Goal: Task Accomplishment & Management: Use online tool/utility

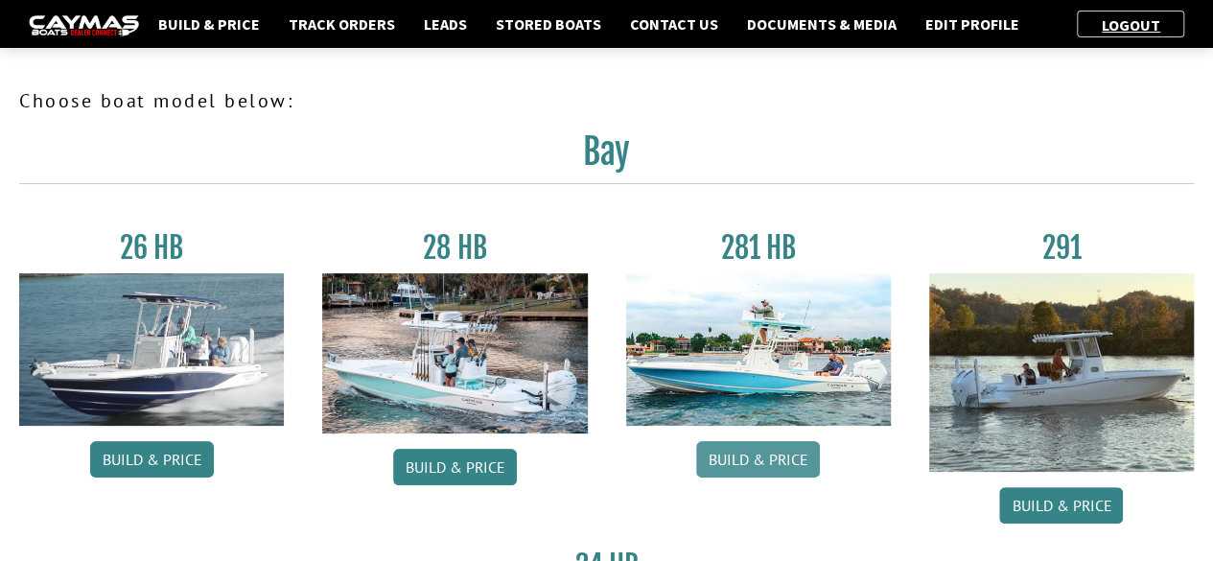
click at [765, 454] on link "Build & Price" at bounding box center [758, 459] width 124 height 36
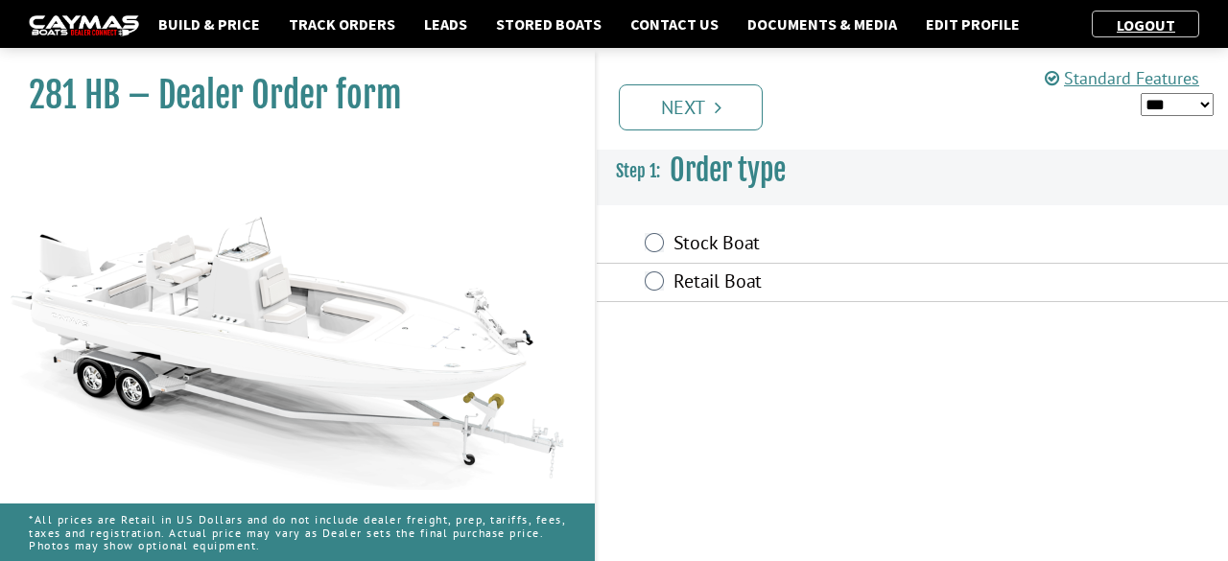
click at [723, 289] on label "Retail Boat" at bounding box center [839, 284] width 333 height 28
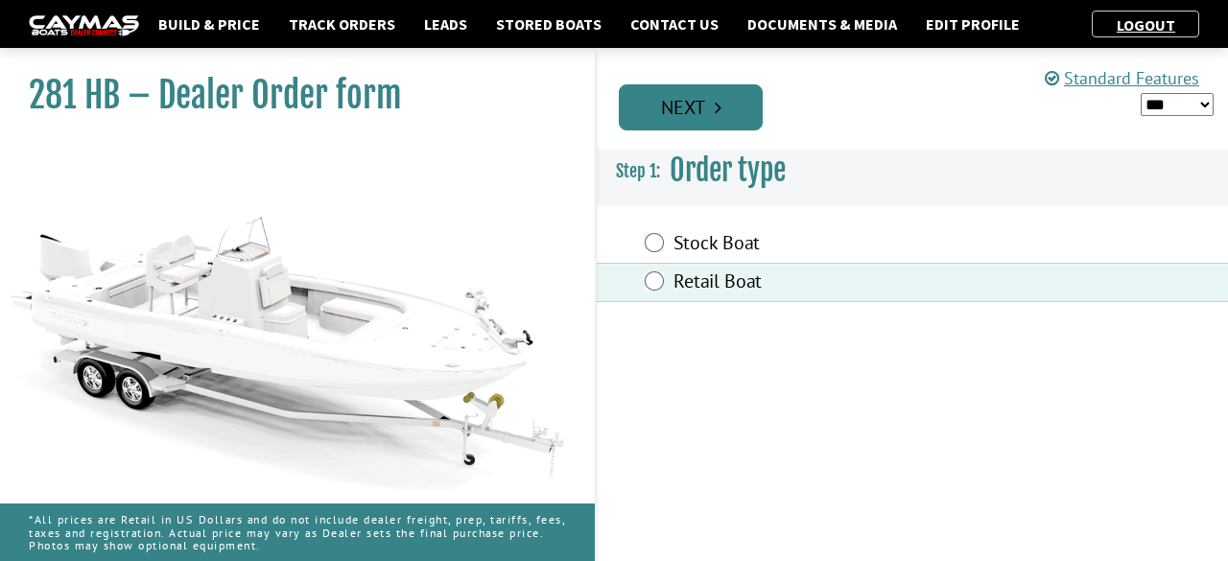
click at [683, 97] on link "Next" at bounding box center [691, 107] width 144 height 46
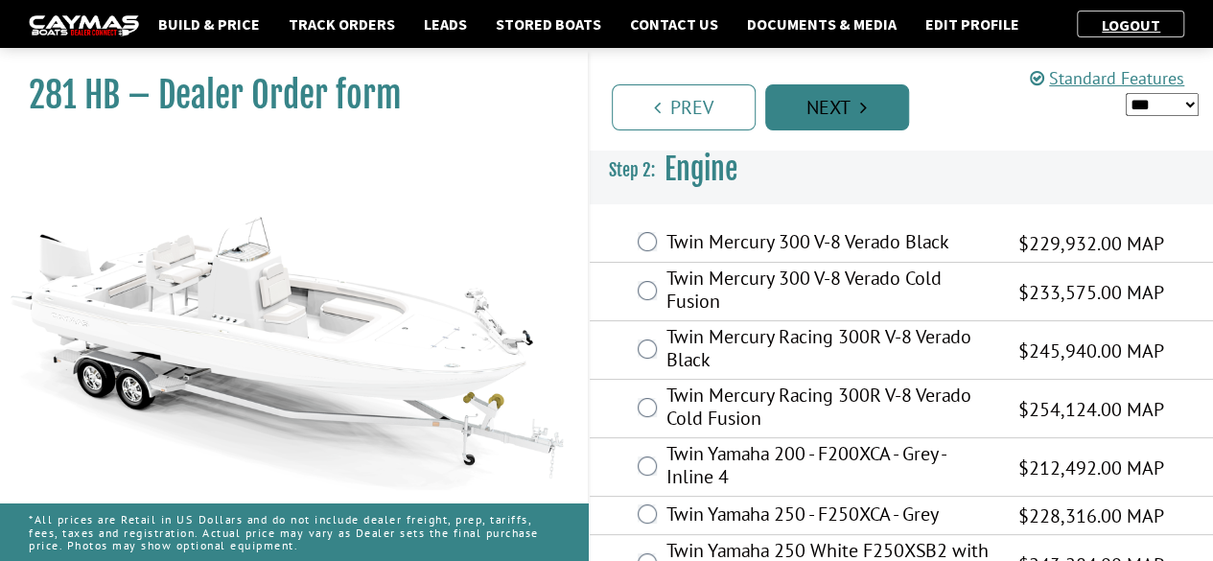
click at [841, 102] on link "Next" at bounding box center [837, 107] width 144 height 46
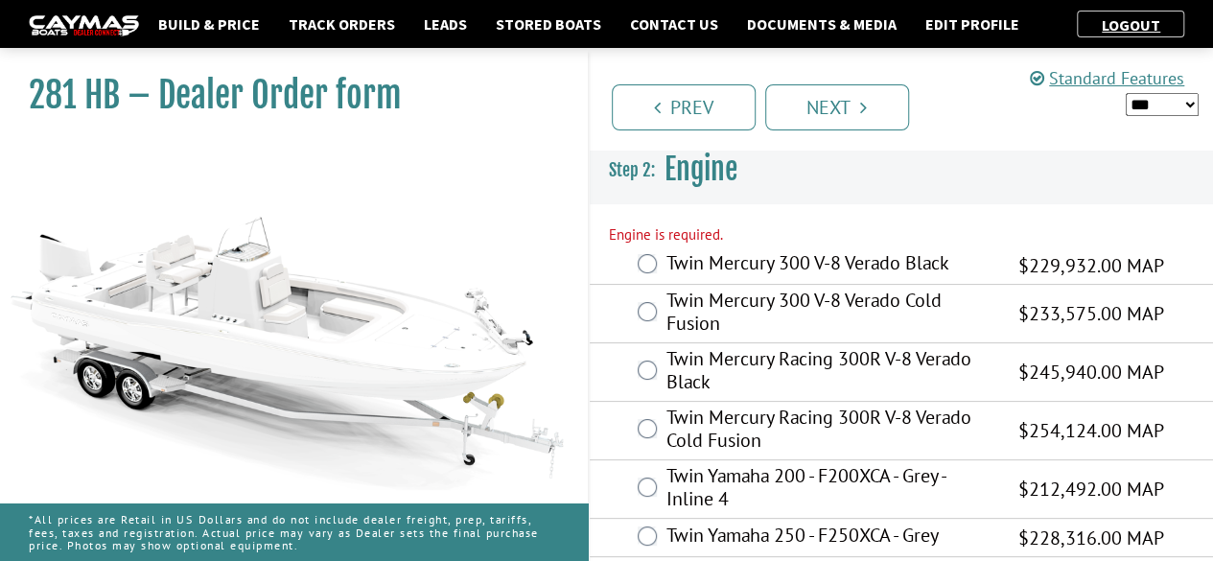
click at [746, 269] on label "Twin Mercury 300 V-8 Verado Black" at bounding box center [831, 265] width 328 height 28
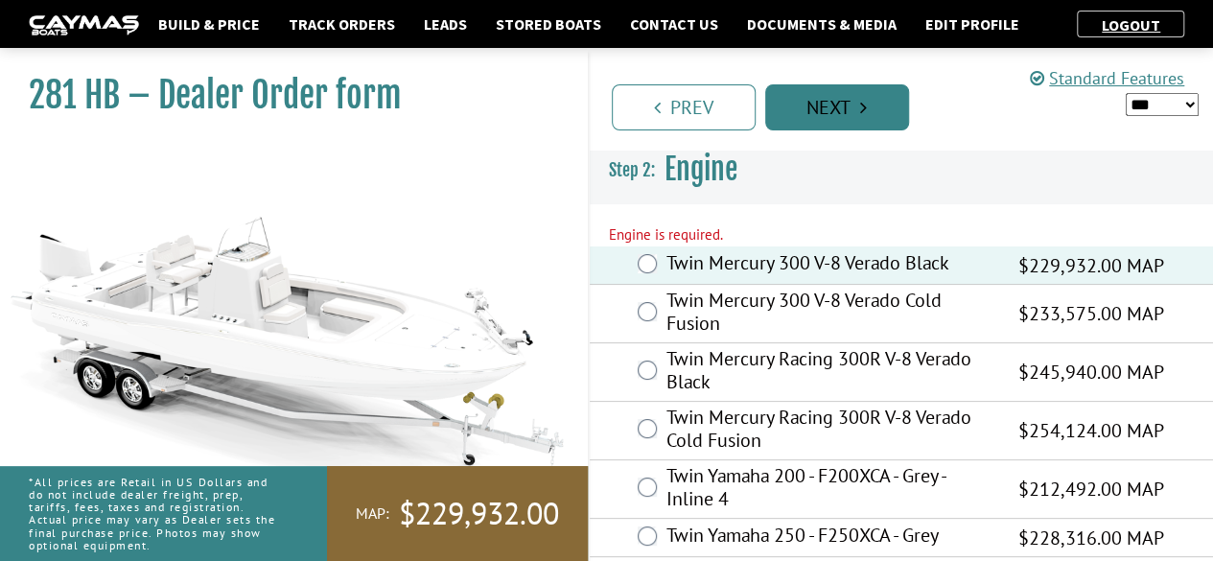
click at [861, 109] on icon "Pagination" at bounding box center [863, 107] width 7 height 19
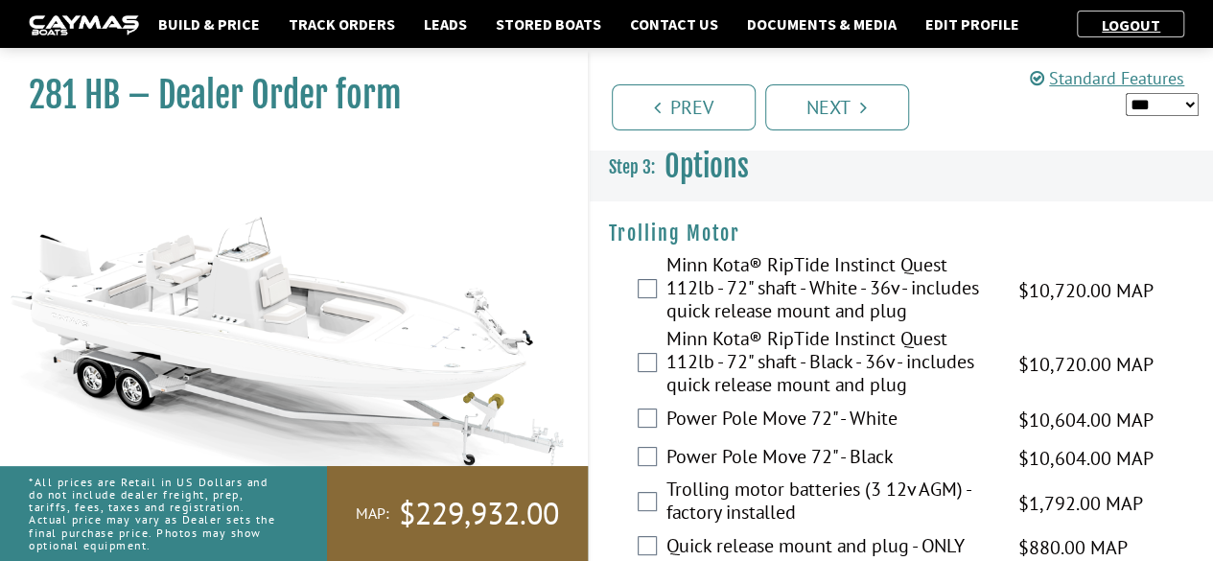
scroll to position [35, 0]
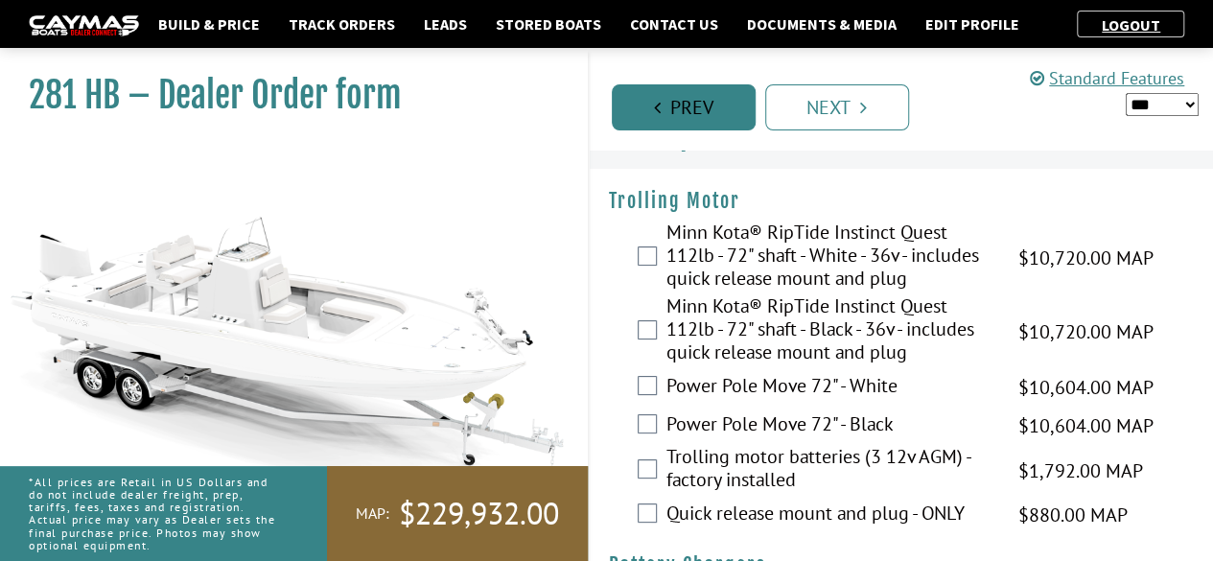
click at [667, 101] on link "Prev" at bounding box center [684, 107] width 144 height 46
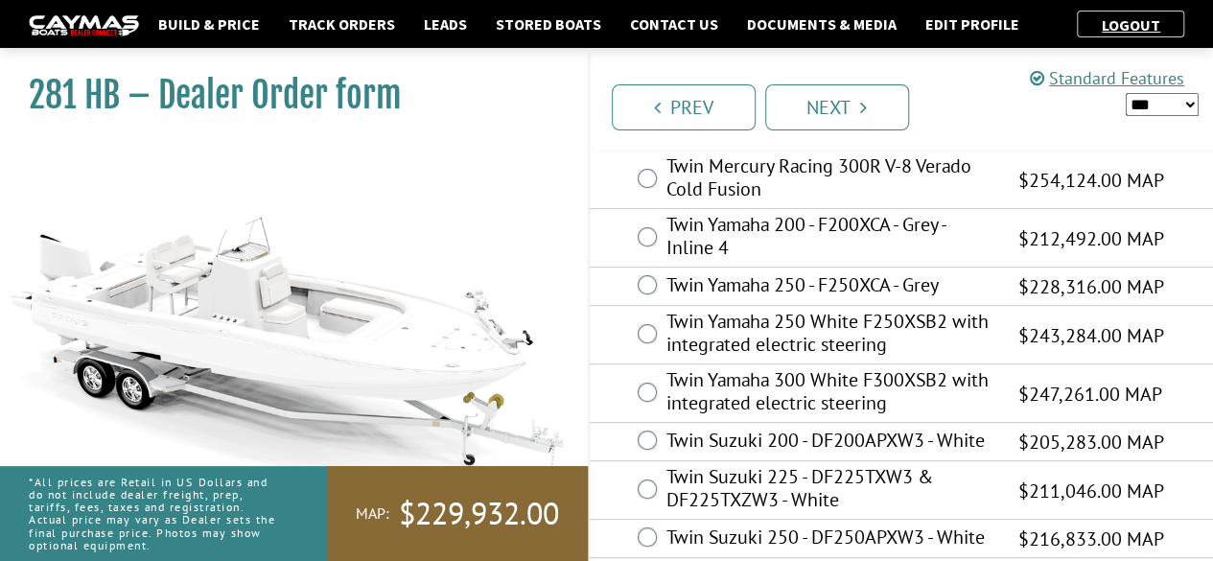
scroll to position [0, 0]
